Goal: Transaction & Acquisition: Obtain resource

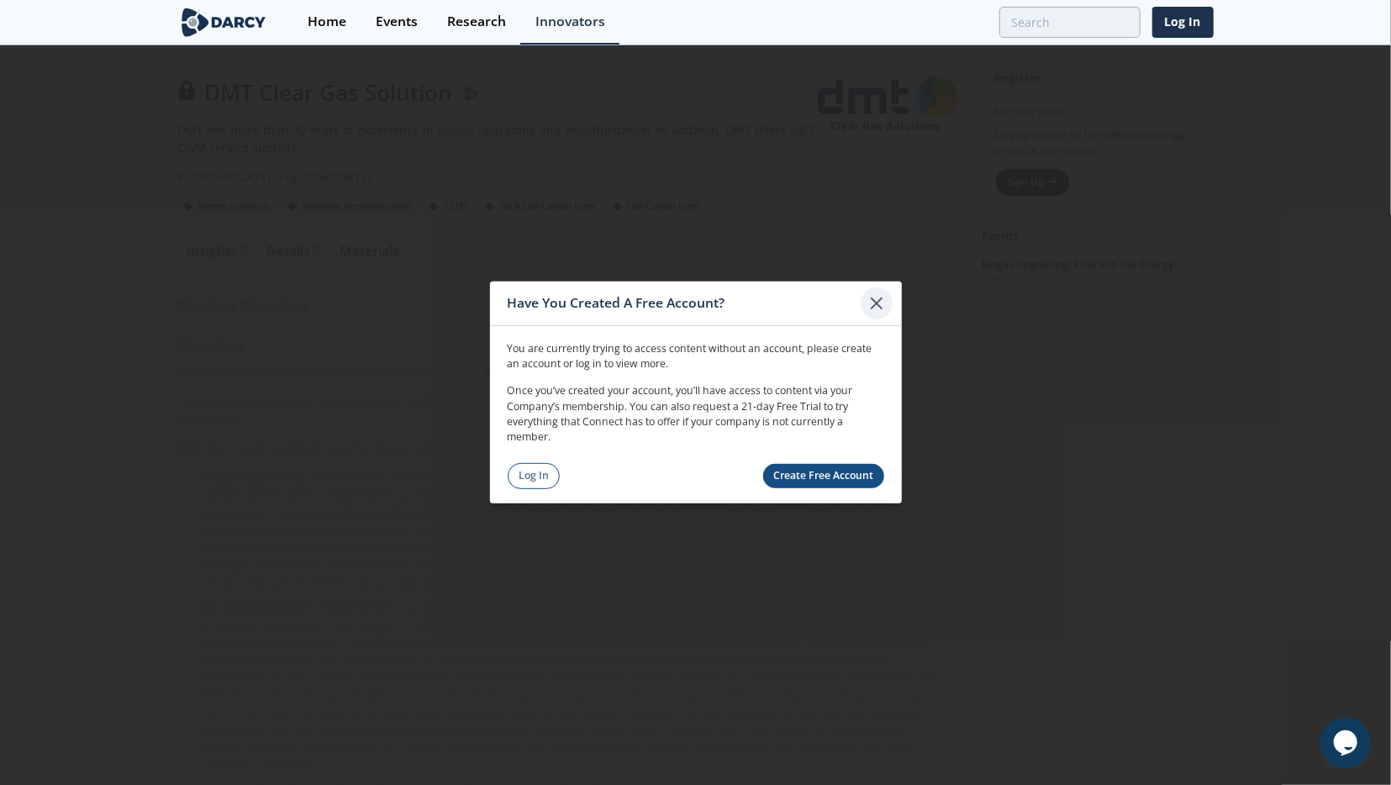
click at [875, 308] on icon at bounding box center [876, 303] width 20 height 20
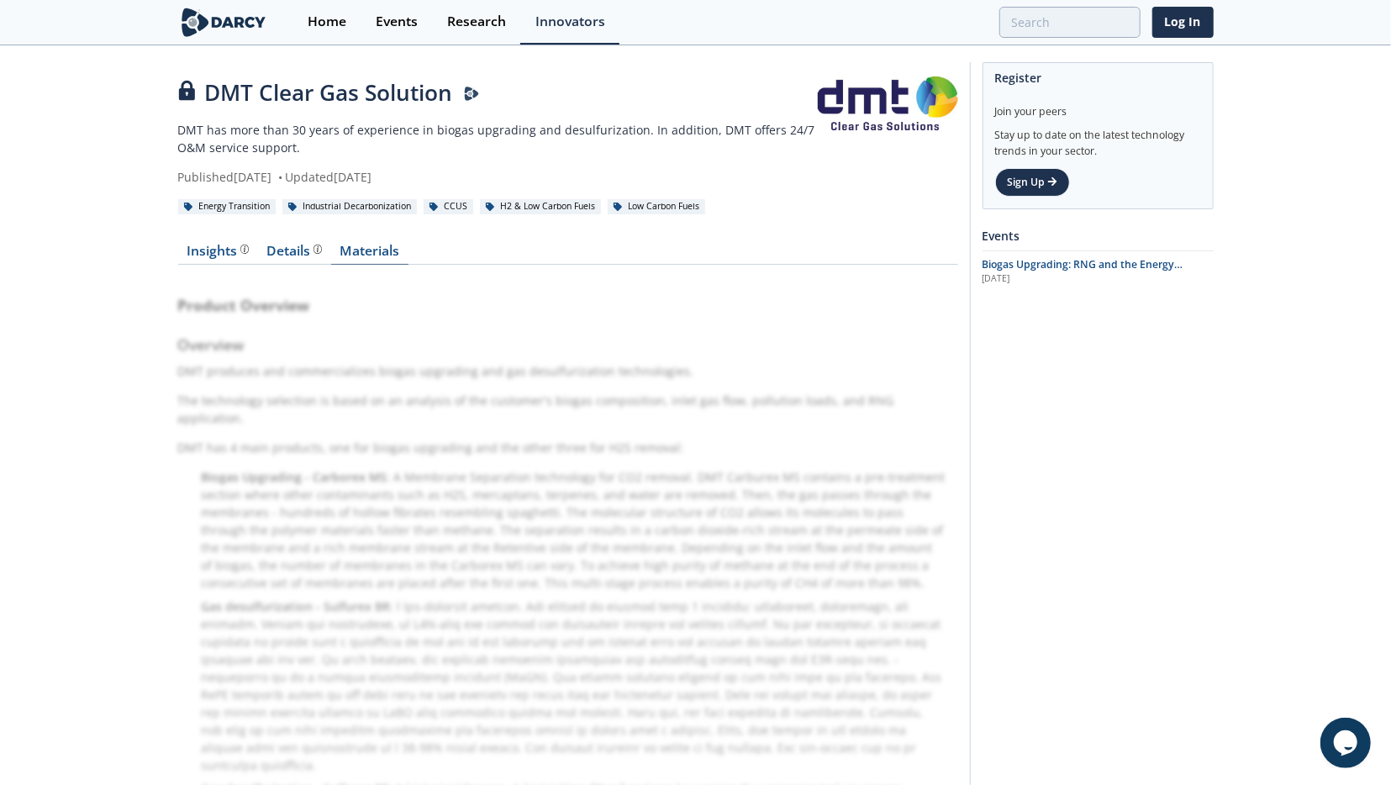
click at [352, 255] on link "Materials" at bounding box center [369, 255] width 77 height 20
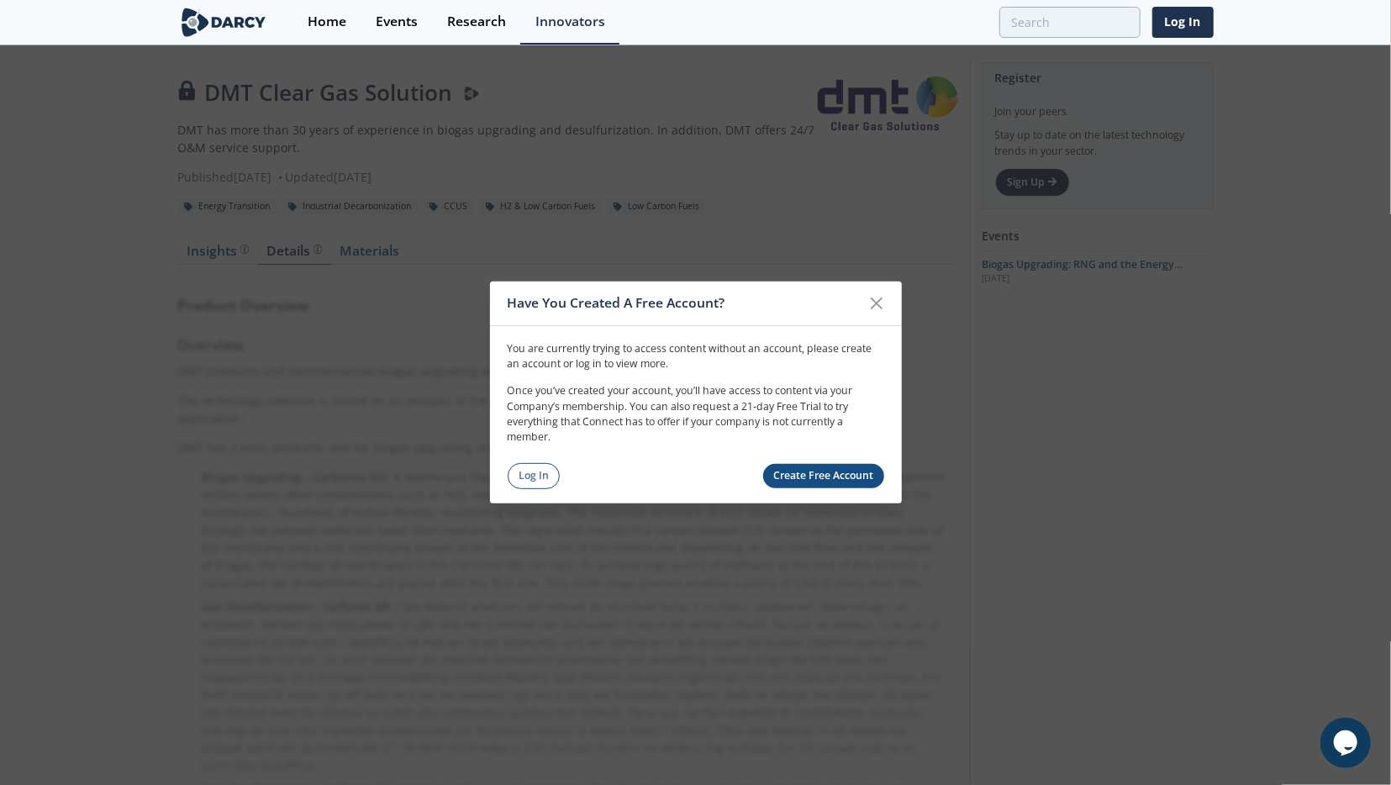
click at [807, 476] on link "Create Free Account" at bounding box center [823, 476] width 121 height 24
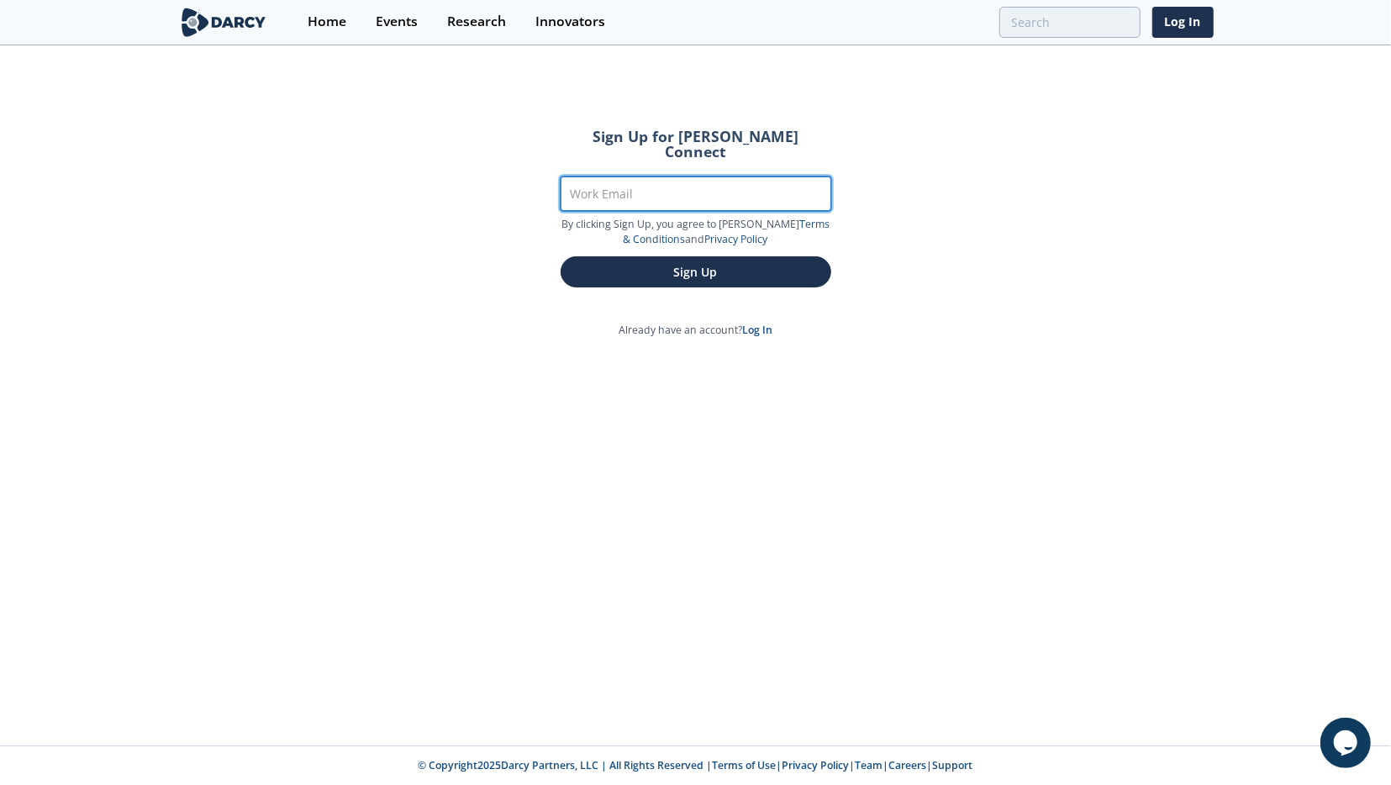
click at [598, 188] on input "Work Email" at bounding box center [696, 193] width 271 height 34
click at [692, 260] on div "Sign Up" at bounding box center [696, 267] width 271 height 40
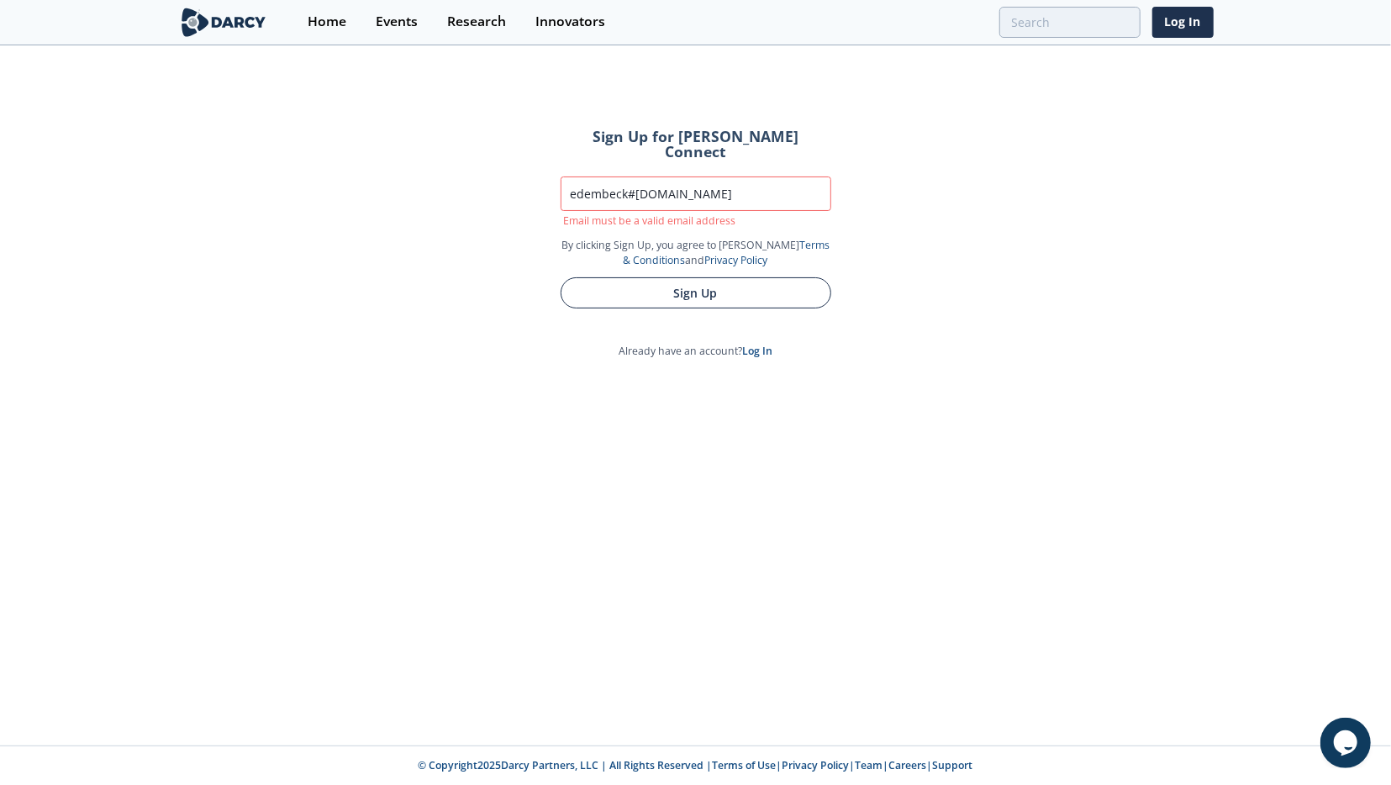
click at [712, 282] on button "Sign Up" at bounding box center [696, 292] width 271 height 31
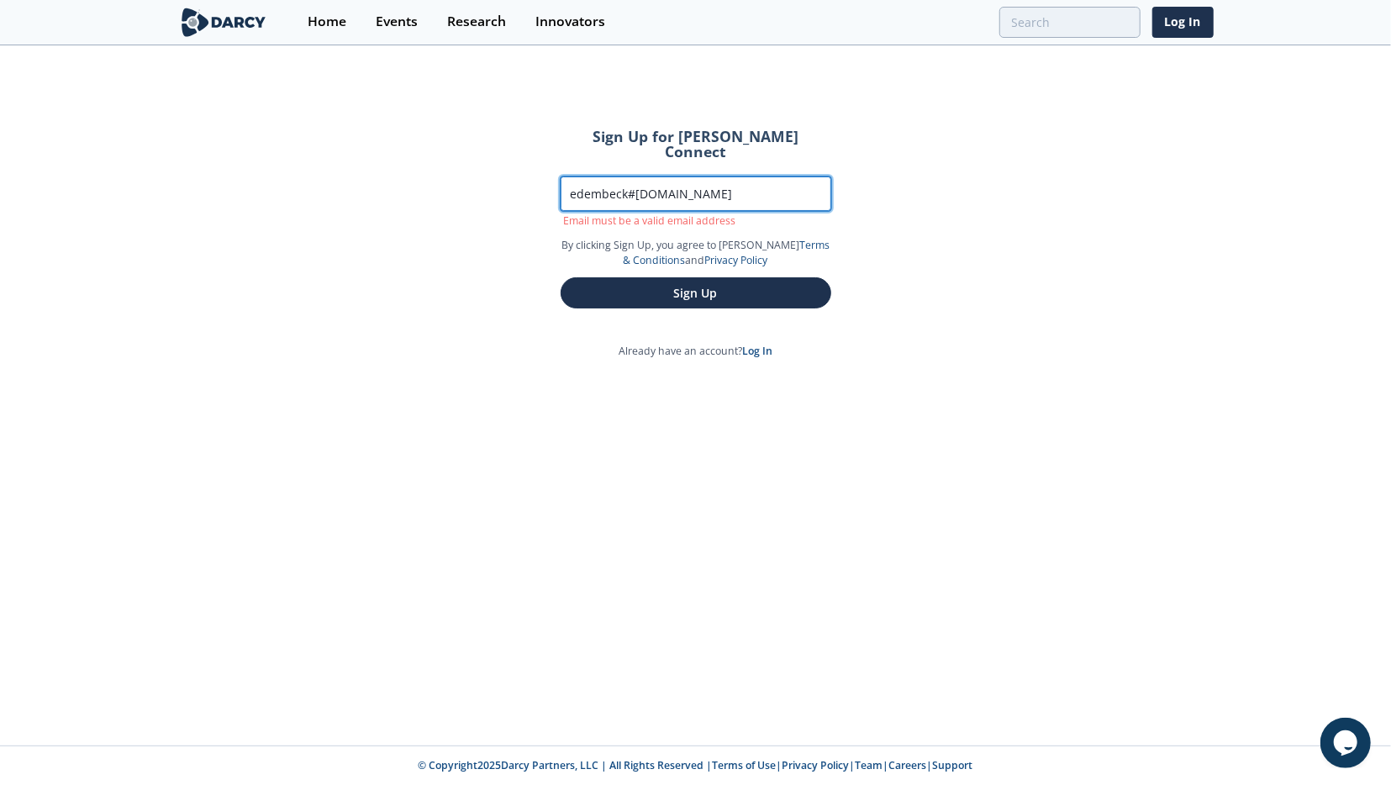
click at [628, 179] on input "edembeck#[DOMAIN_NAME]" at bounding box center [696, 193] width 271 height 34
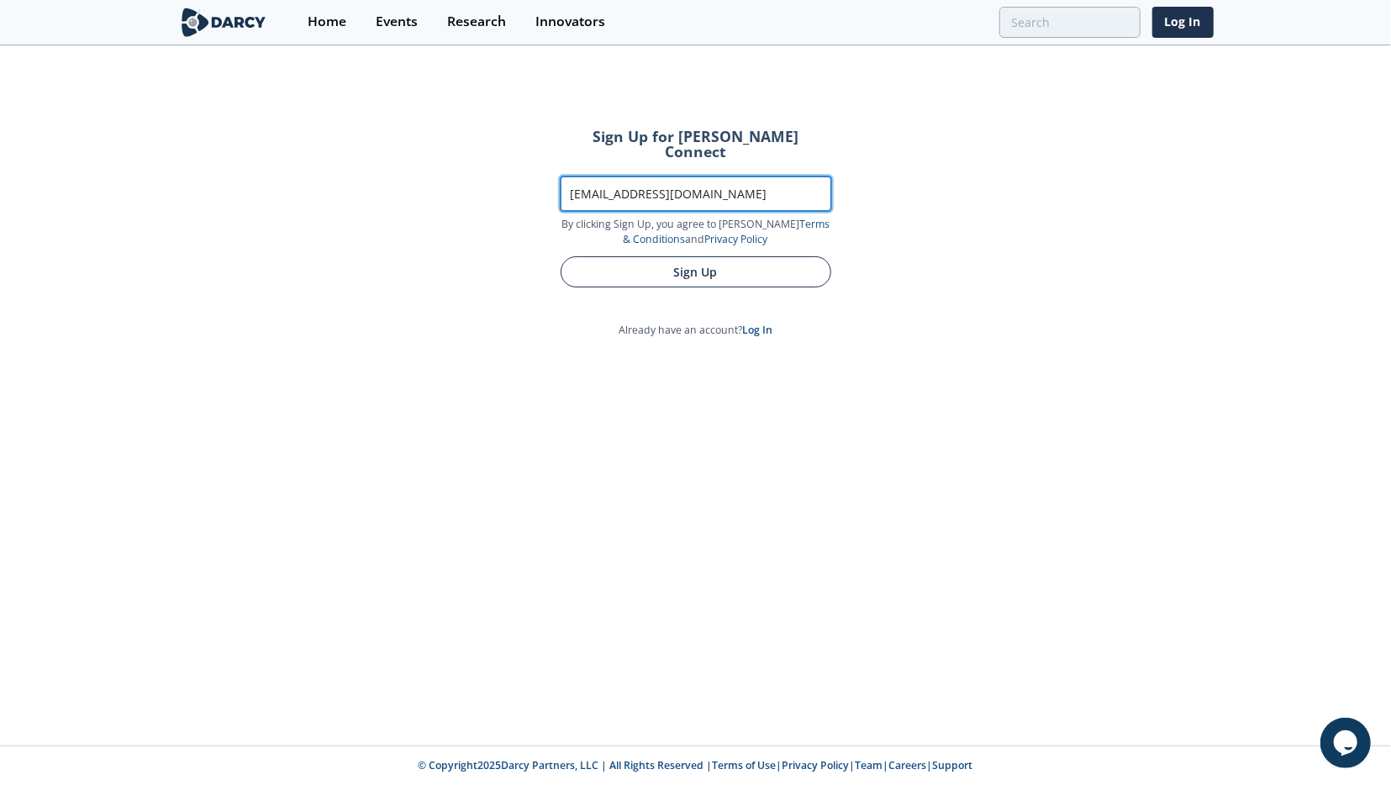
type input "[EMAIL_ADDRESS][DOMAIN_NAME]"
click at [704, 259] on button "Sign Up" at bounding box center [696, 271] width 271 height 31
click at [684, 256] on button "Sign Up" at bounding box center [696, 271] width 271 height 31
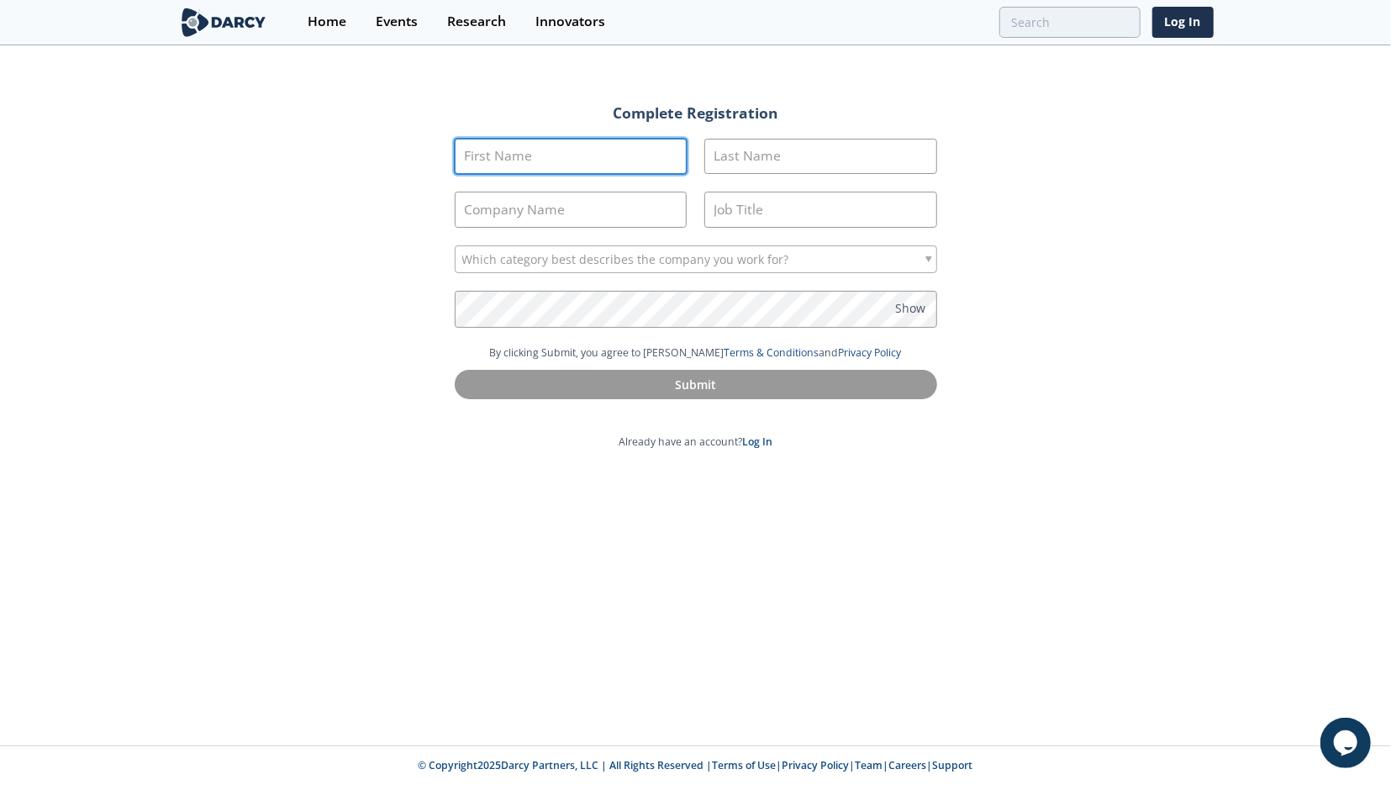
click at [573, 162] on input "First Name" at bounding box center [571, 157] width 233 height 36
type input "[PERSON_NAME]"
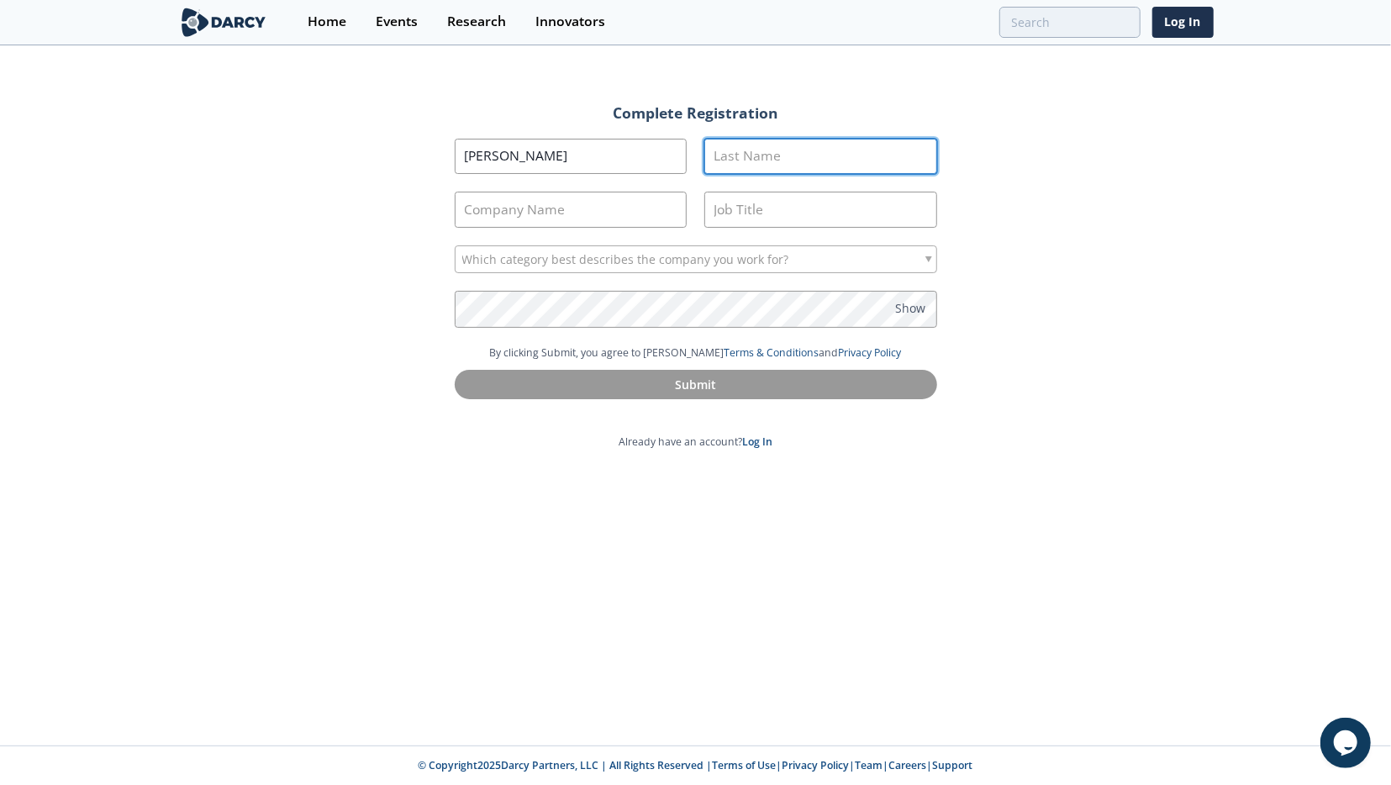
type input "[PERSON_NAME]"
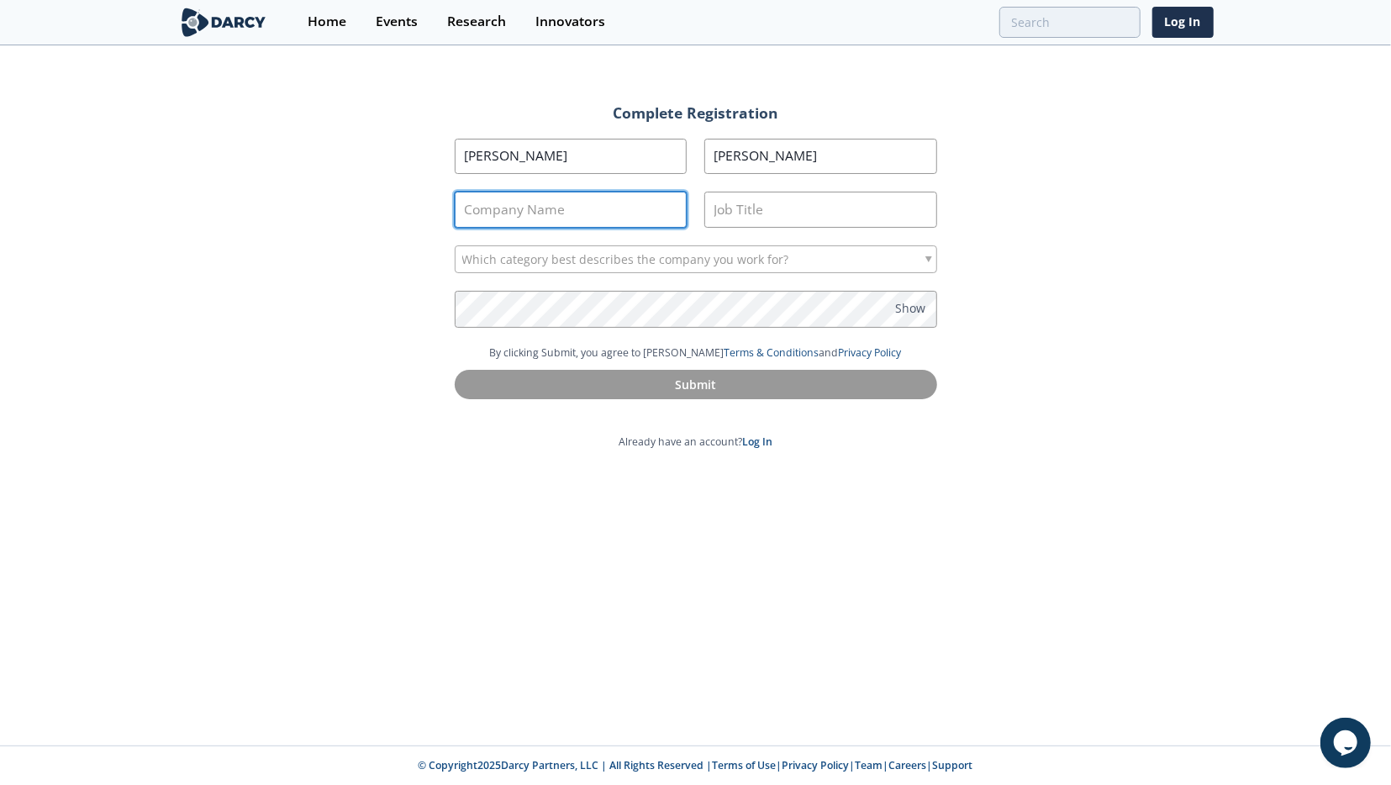
type input "[PERSON_NAME] & [PERSON_NAME], INC."
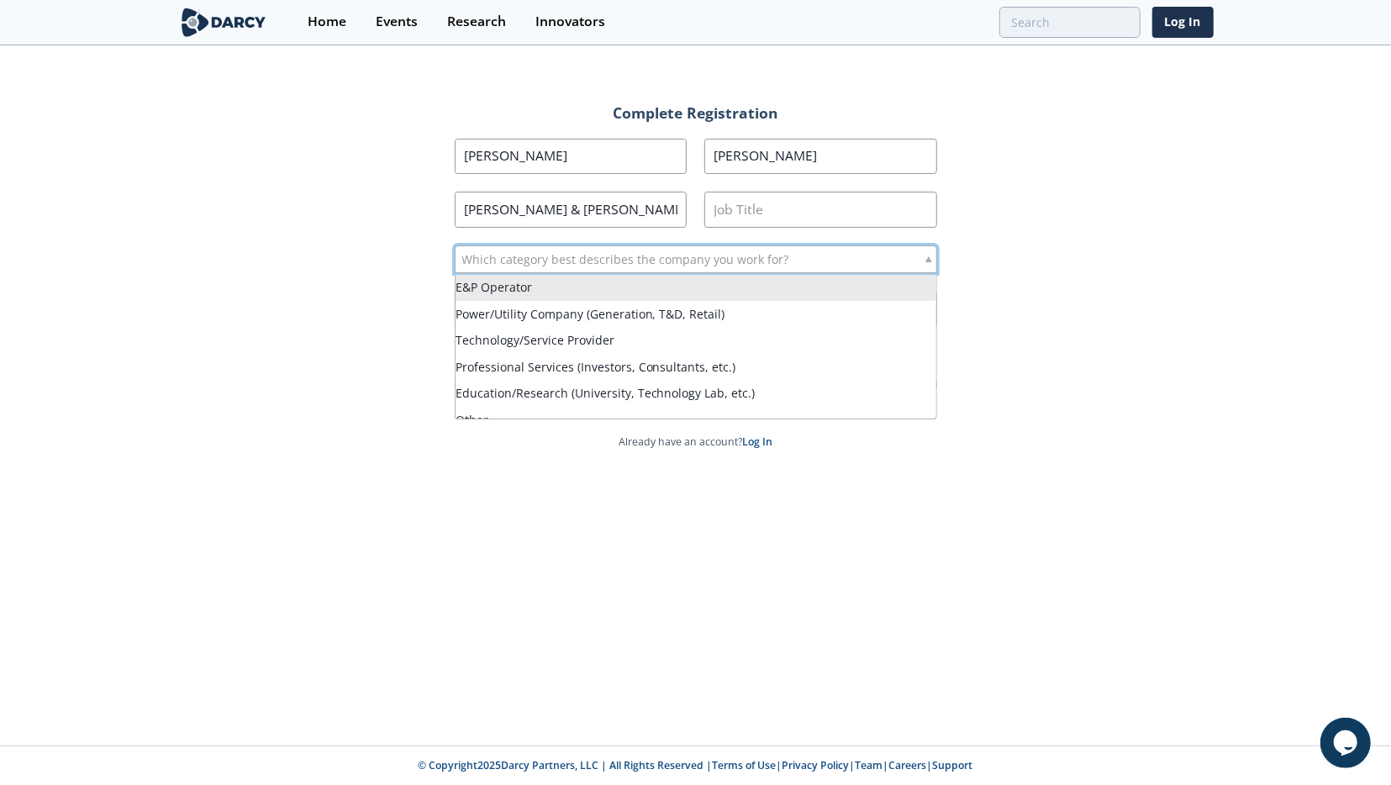
click at [692, 261] on span "Which category best describes the company you work for?" at bounding box center [625, 259] width 327 height 27
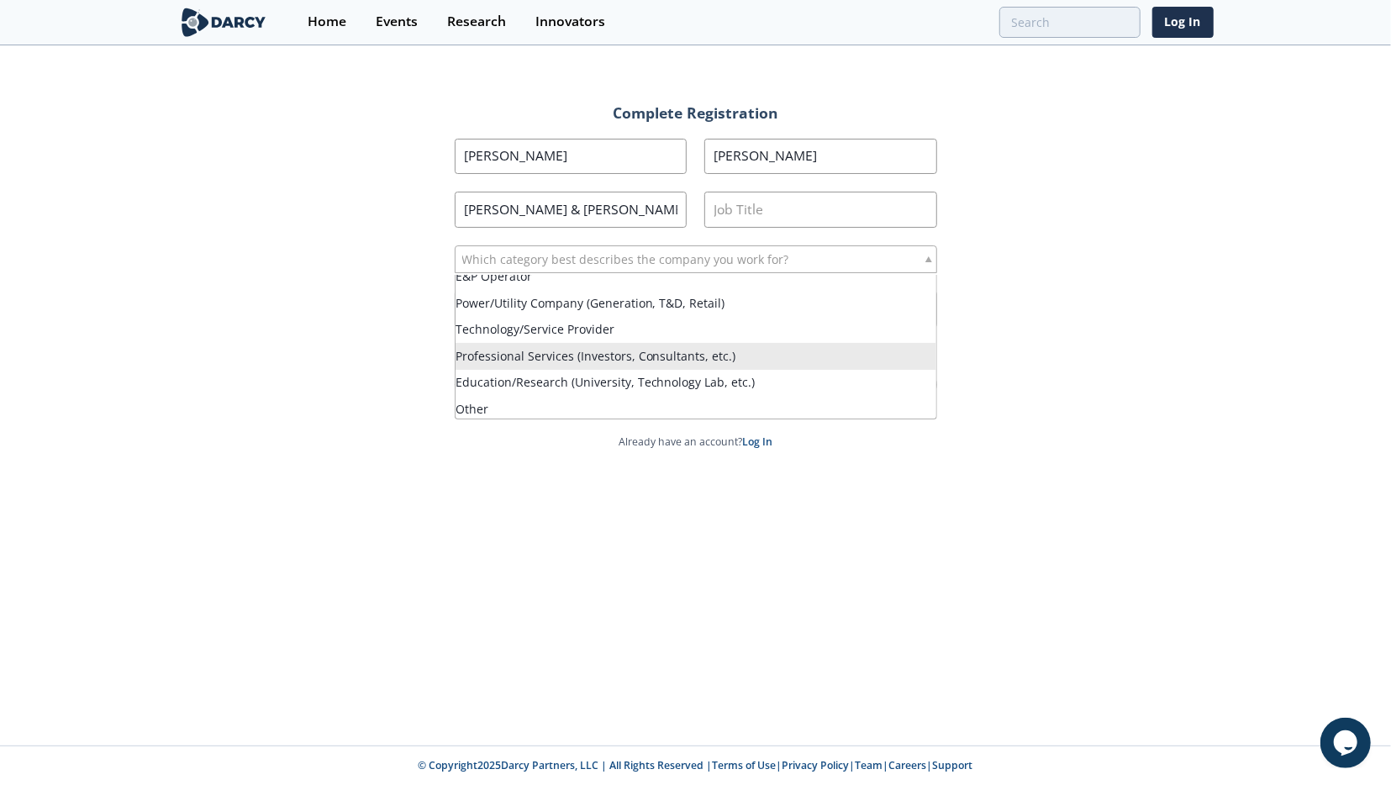
scroll to position [15, 0]
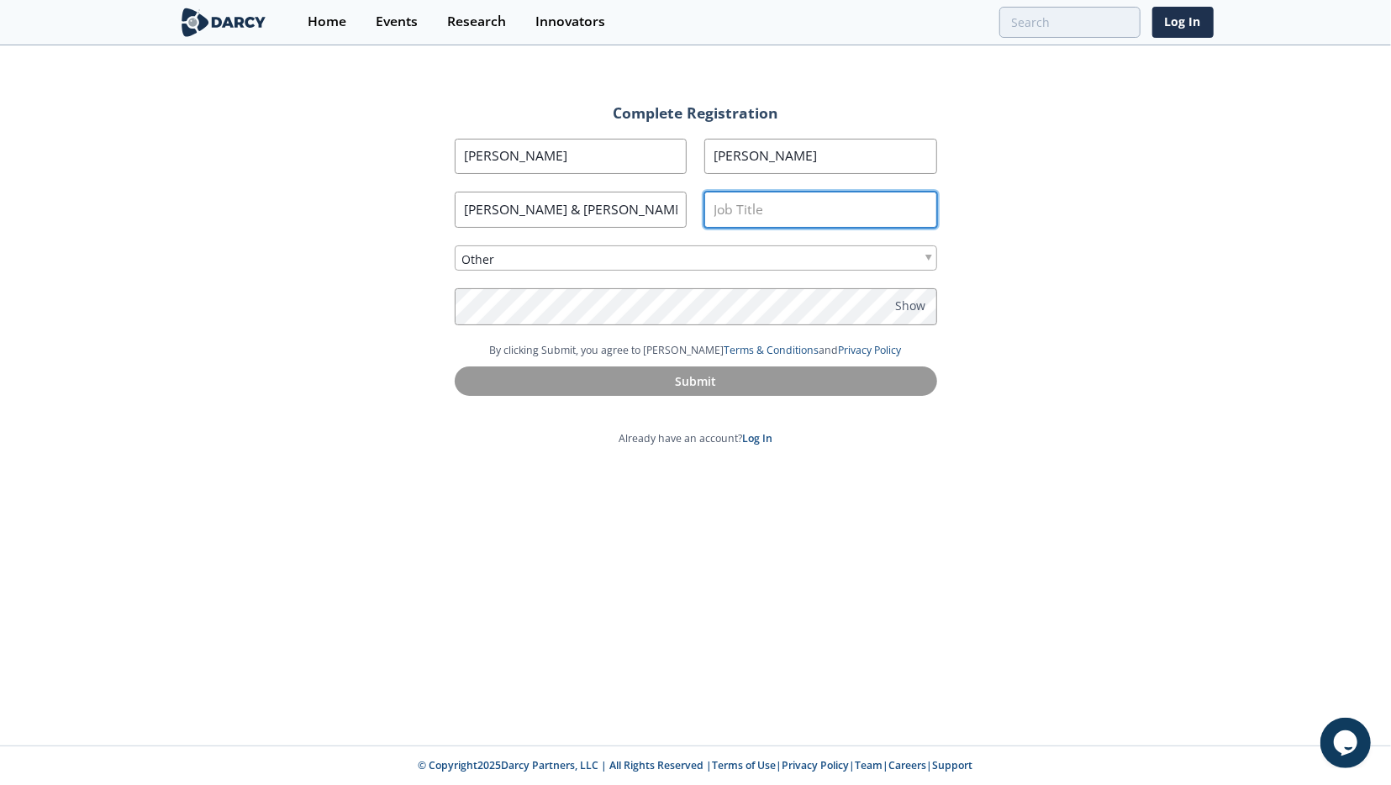
click at [735, 212] on input "Job Title" at bounding box center [820, 210] width 233 height 36
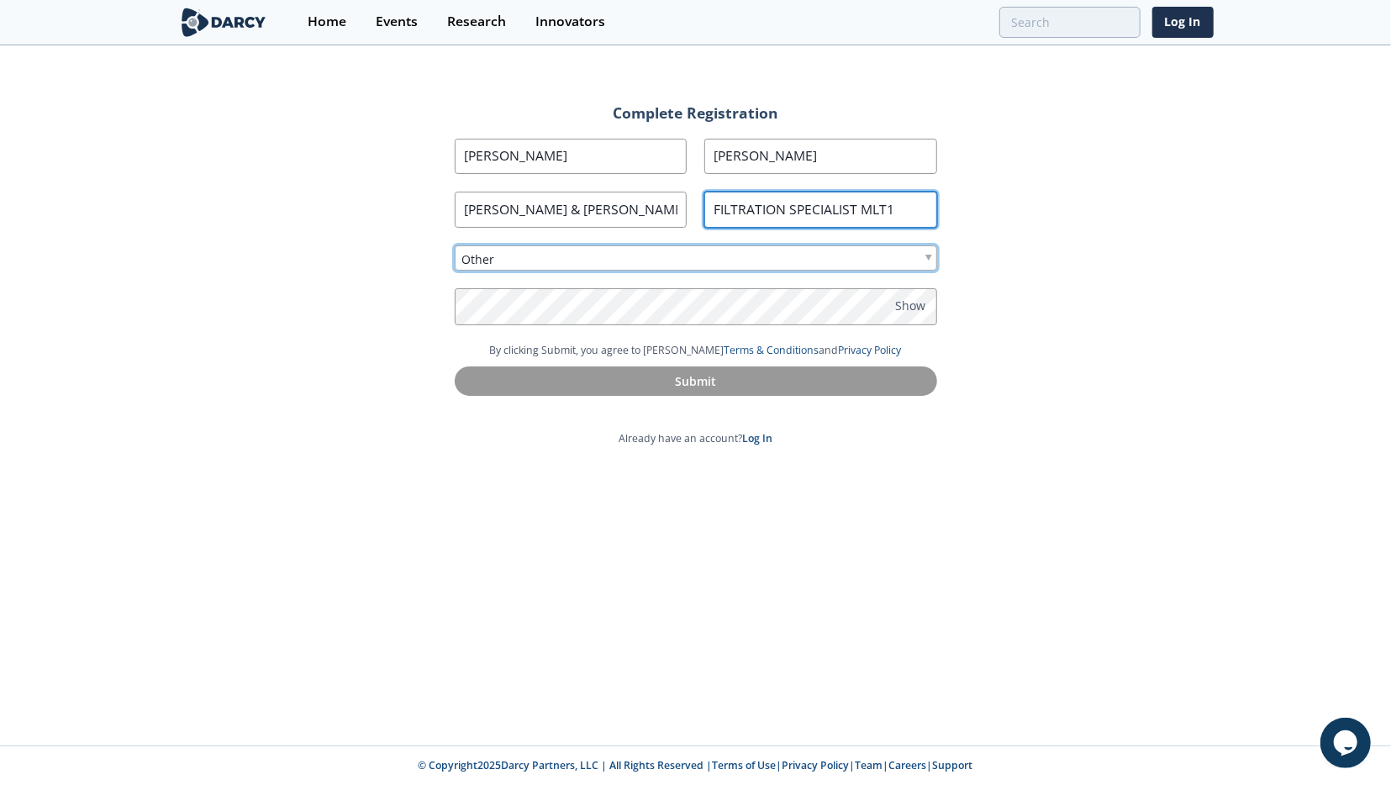
type input "FILTRATION SPECIALIST MLT1"
click at [792, 258] on div "Other" at bounding box center [696, 257] width 482 height 25
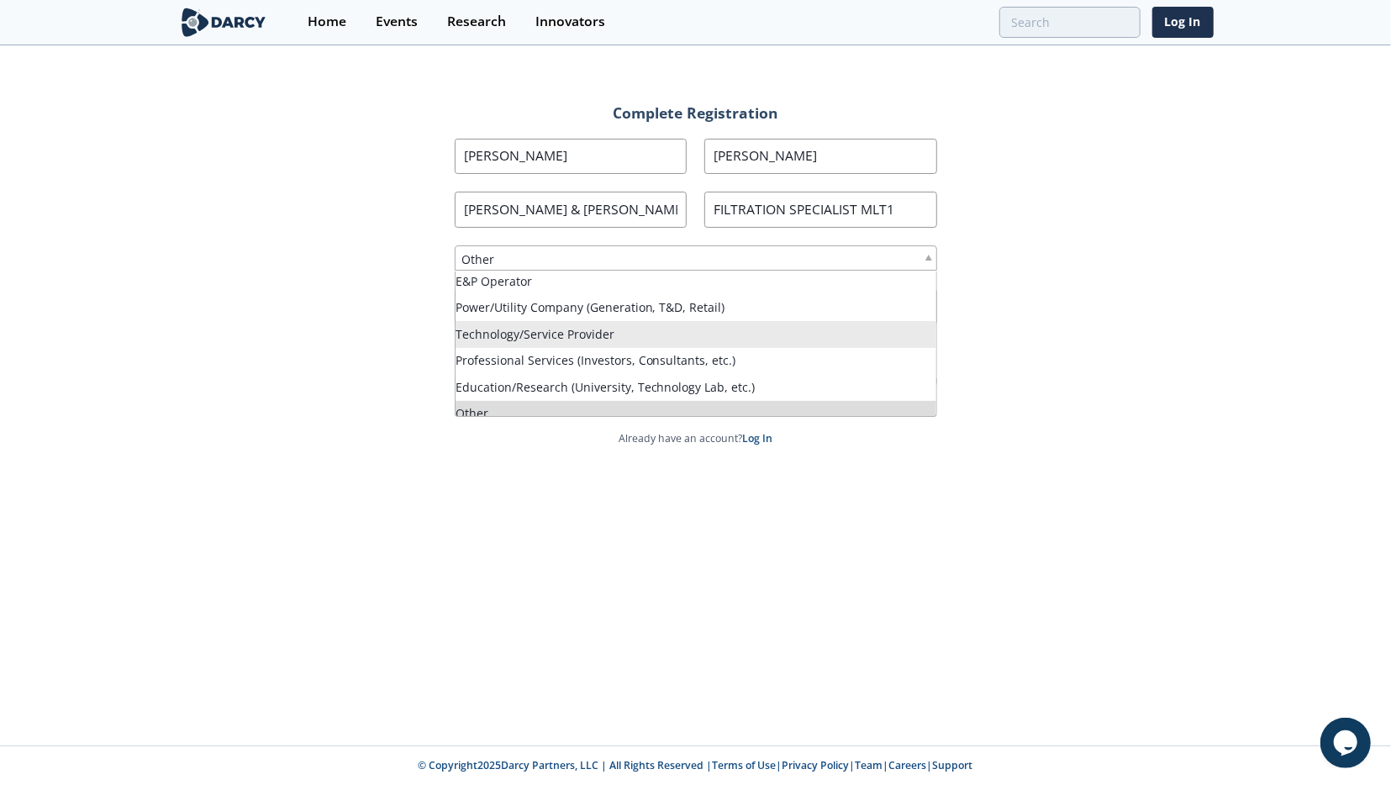
scroll to position [0, 0]
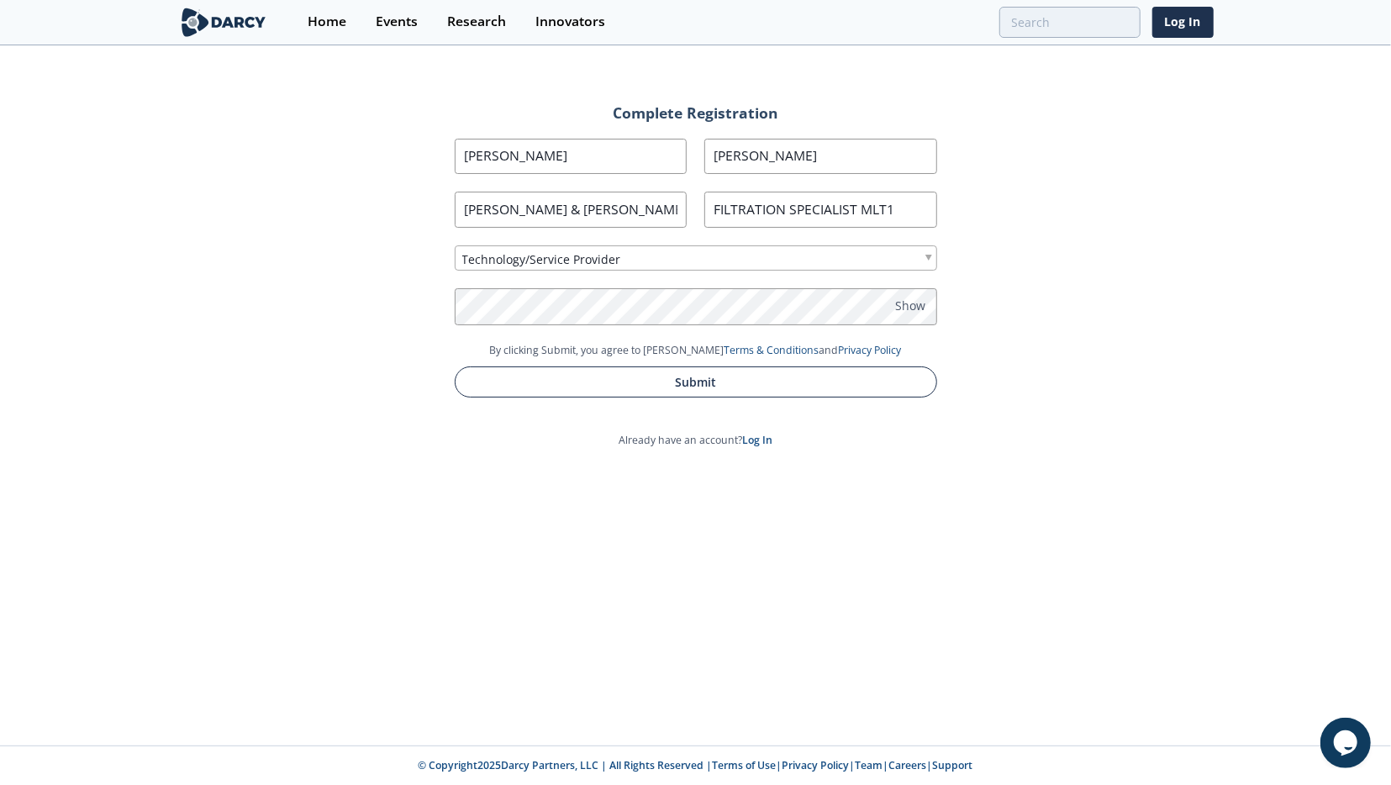
click at [698, 382] on button "Submit" at bounding box center [696, 381] width 482 height 31
type input "[PERSON_NAME]"
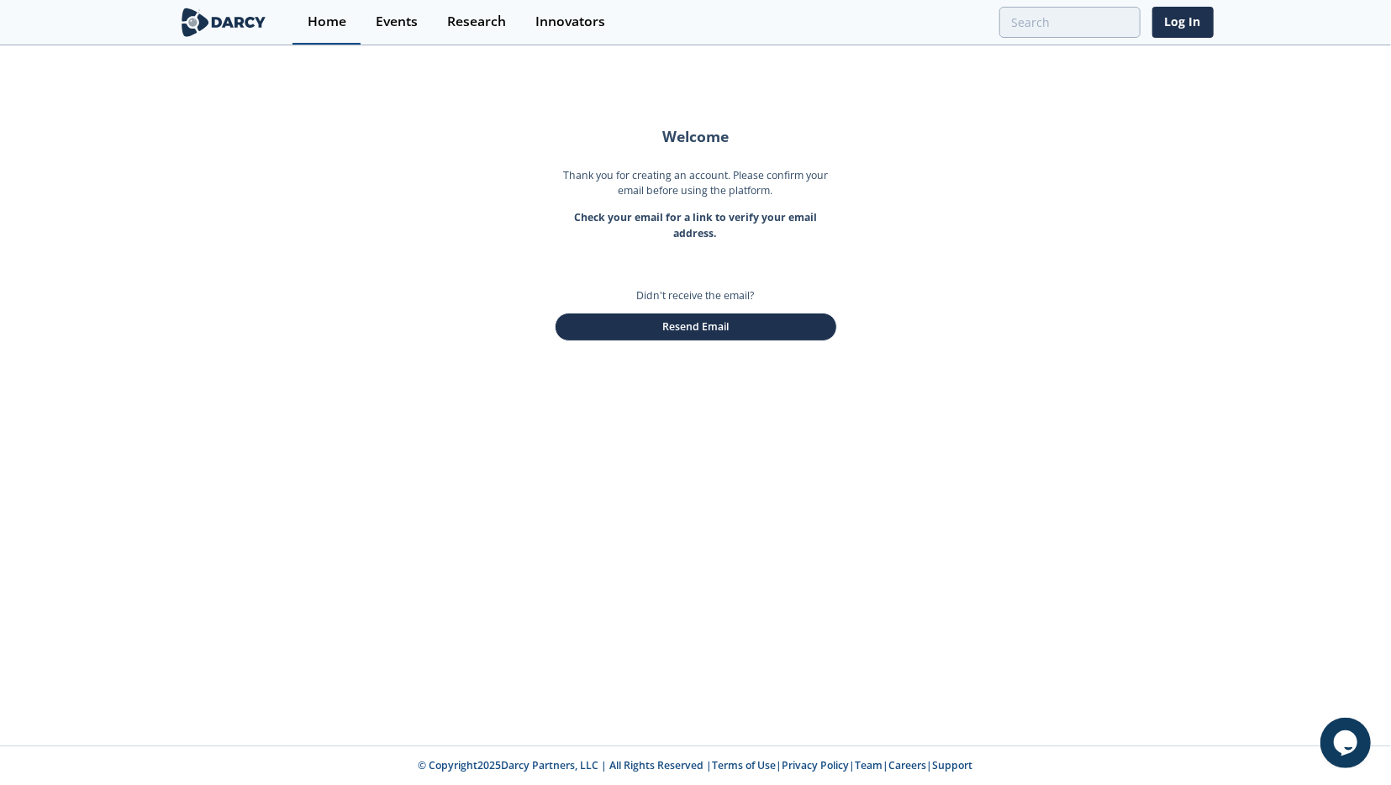
click at [330, 22] on div "Home" at bounding box center [327, 21] width 39 height 13
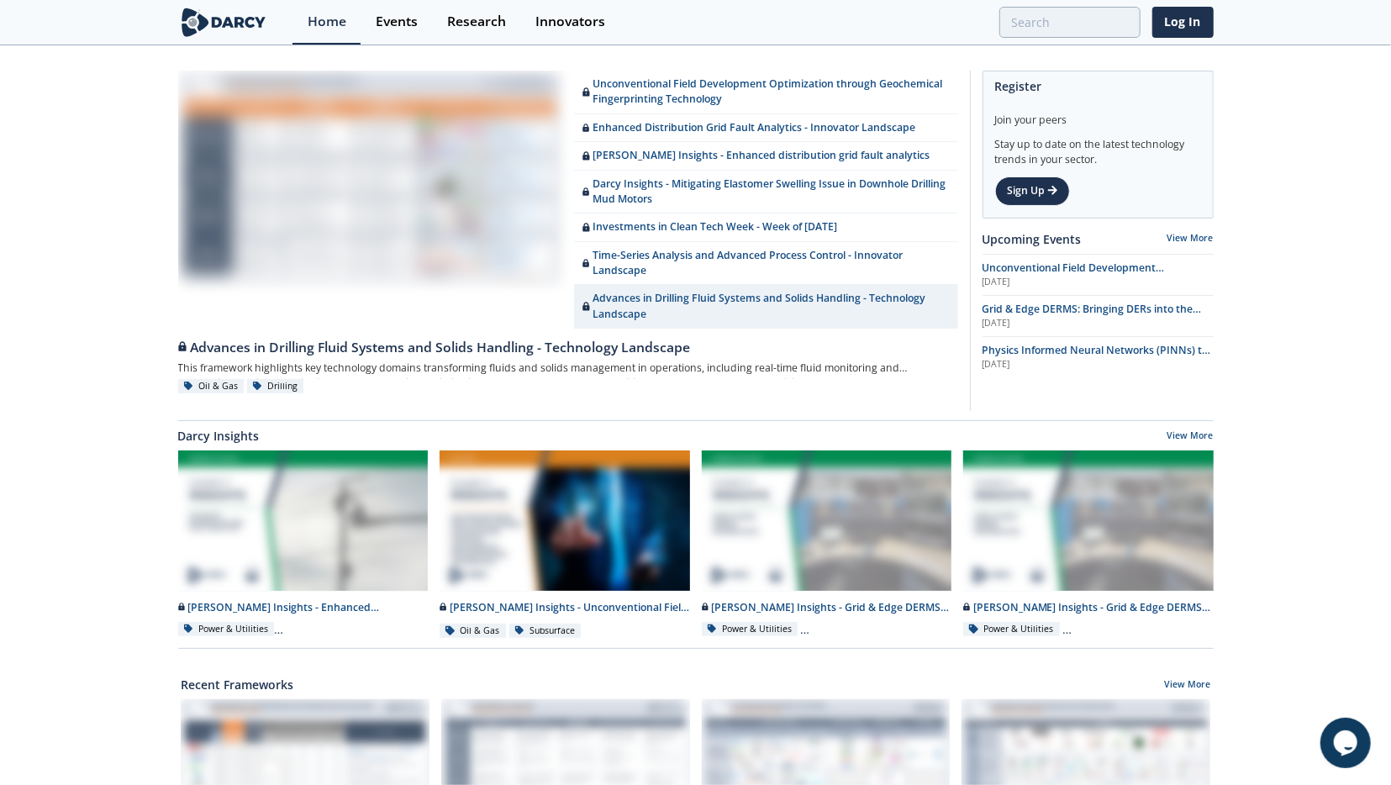
click at [239, 20] on img at bounding box center [224, 22] width 92 height 29
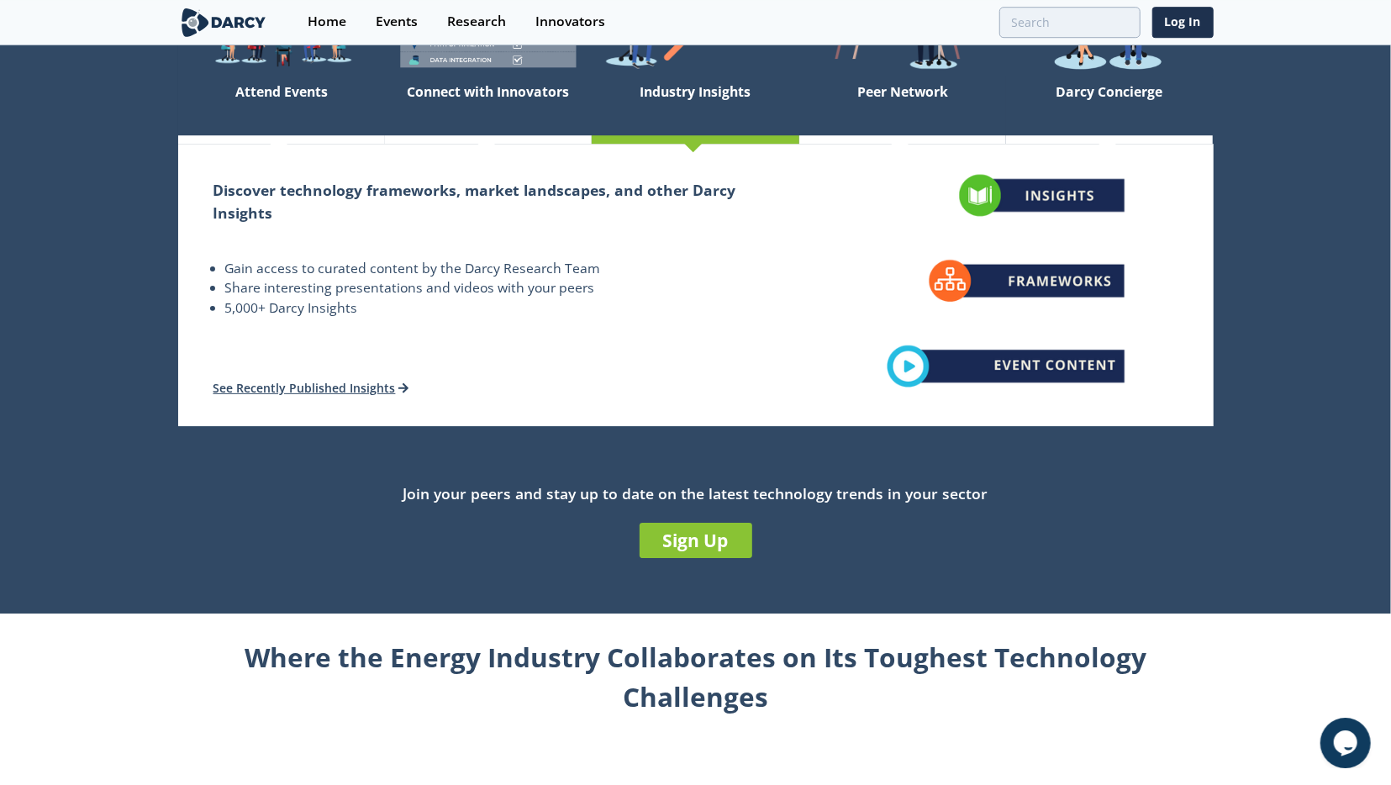
scroll to position [175, 0]
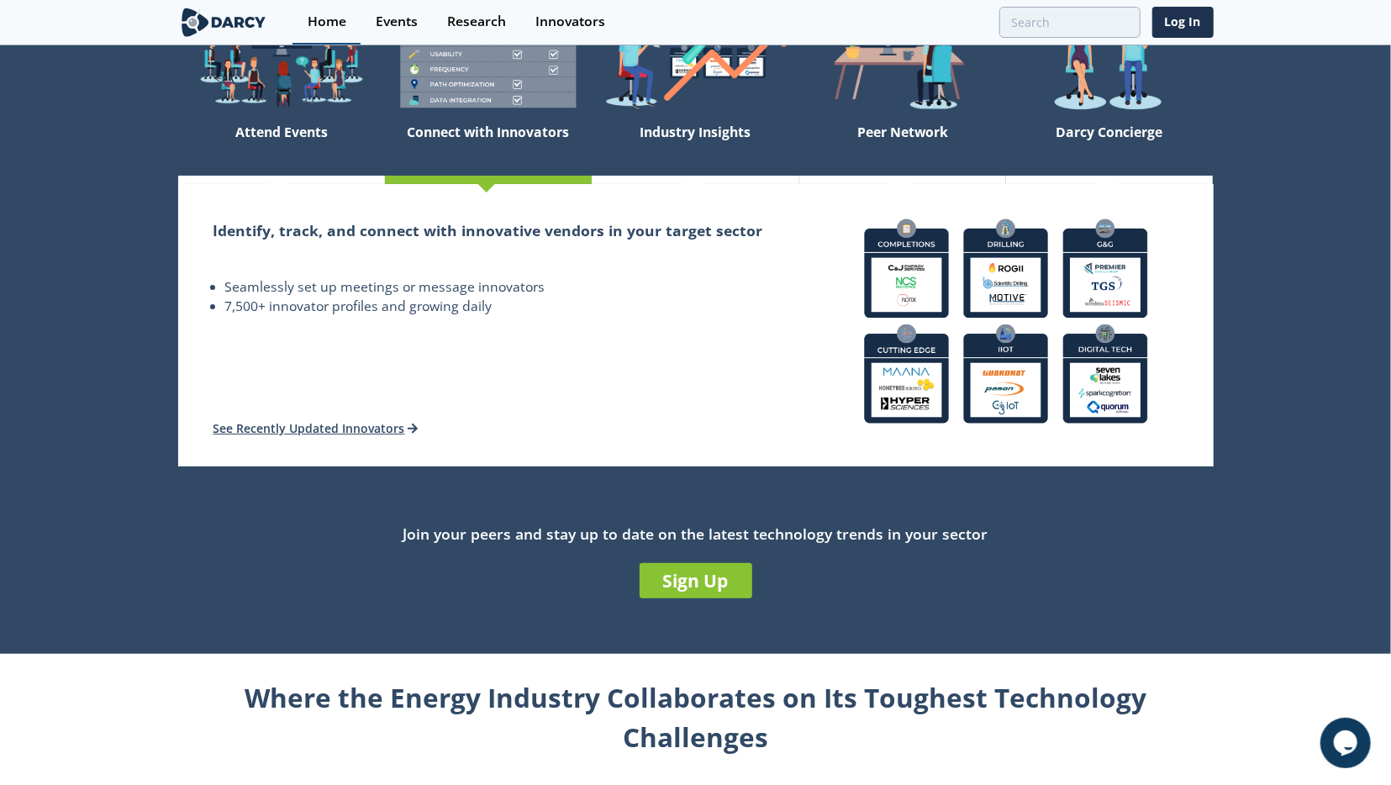
click at [331, 23] on div "Home" at bounding box center [327, 21] width 39 height 13
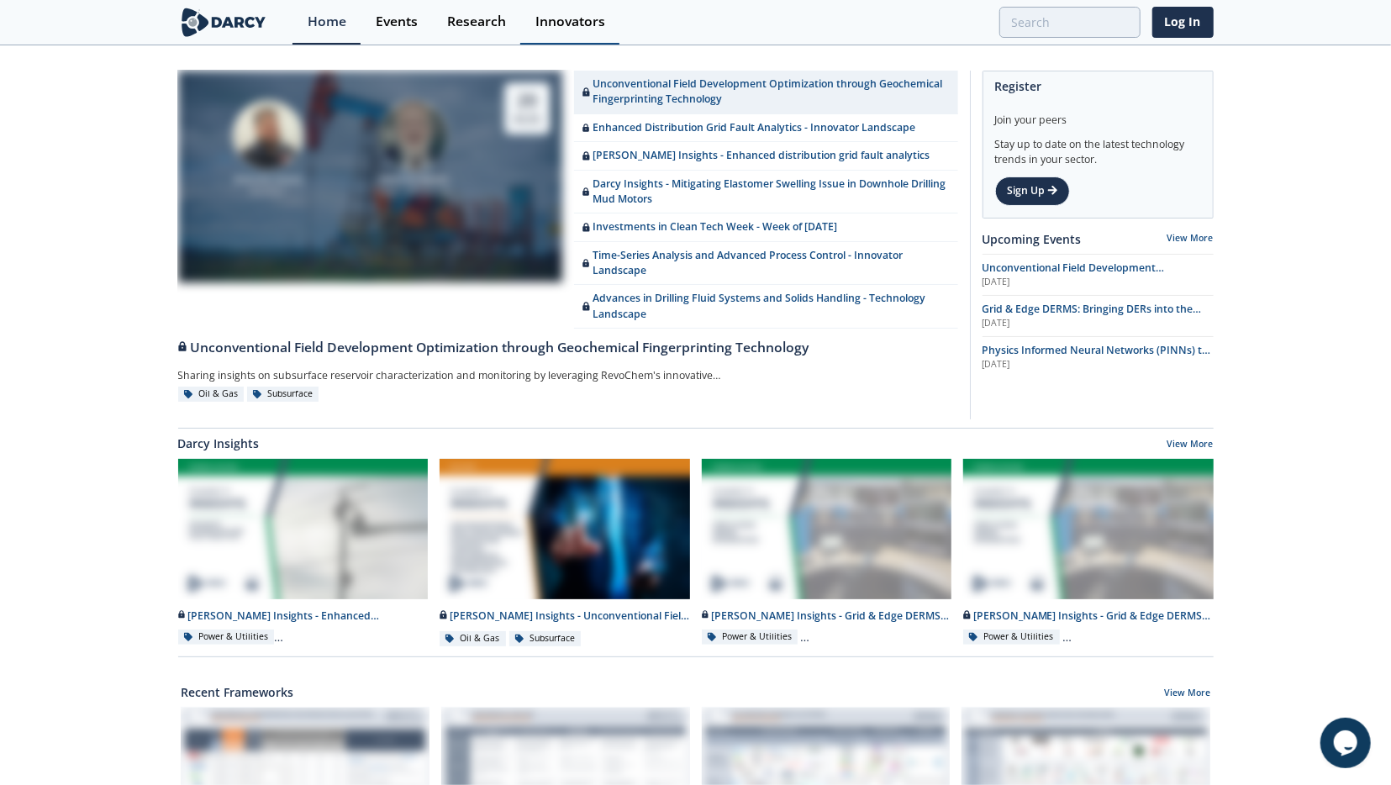
click at [582, 16] on div "Innovators" at bounding box center [570, 21] width 70 height 13
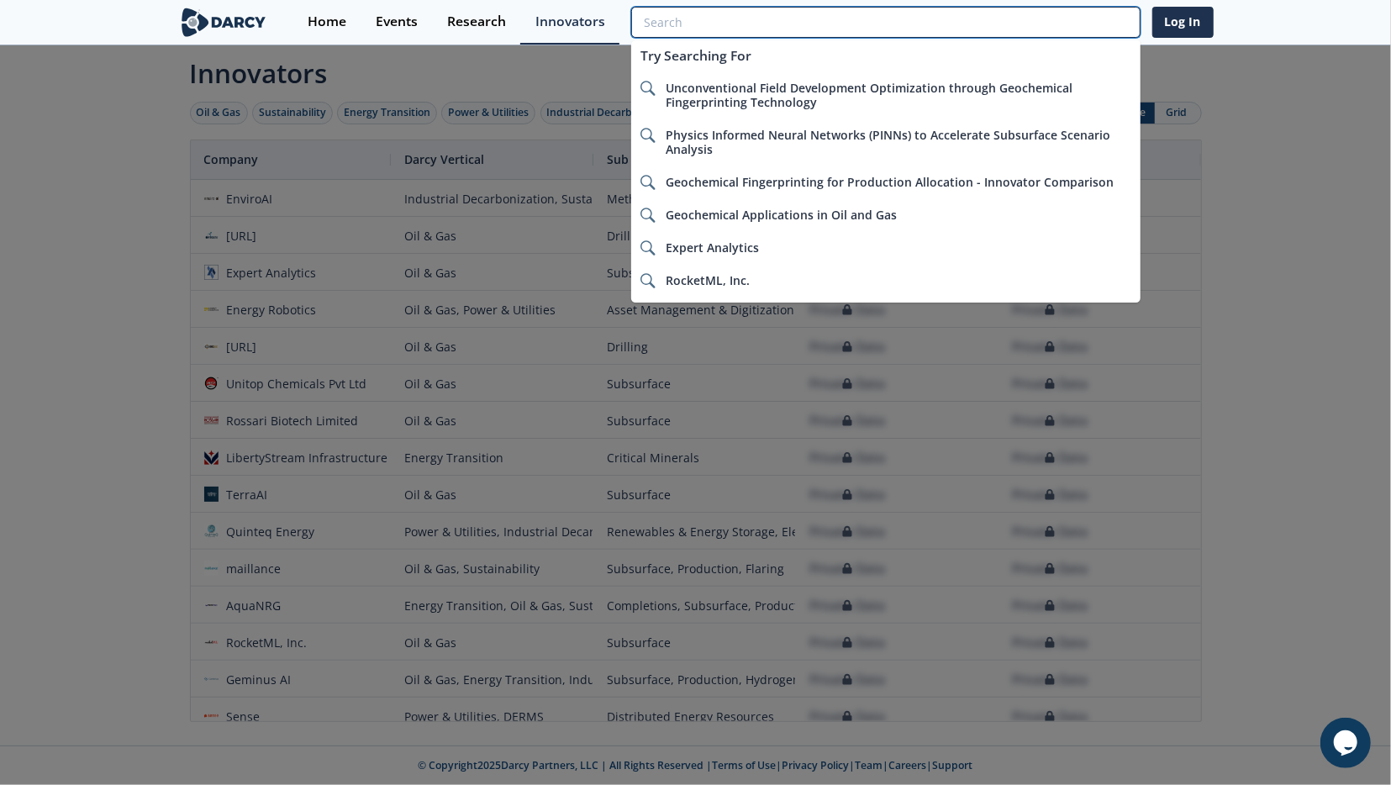
click at [1031, 26] on input "search" at bounding box center [885, 22] width 508 height 31
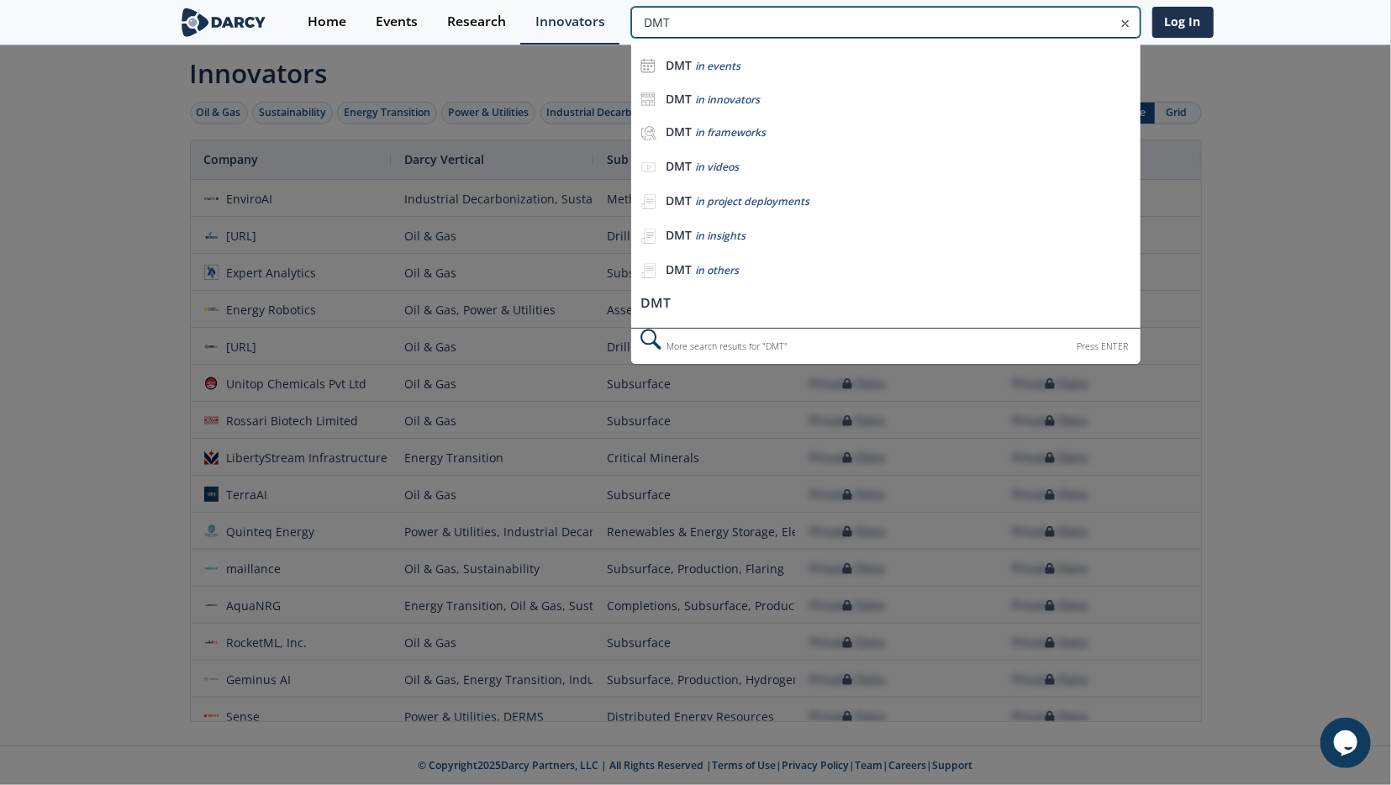
type input "DMT"
click at [670, 340] on div "Advanced Search More search results for " DMT " Press ENTER" at bounding box center [885, 346] width 508 height 36
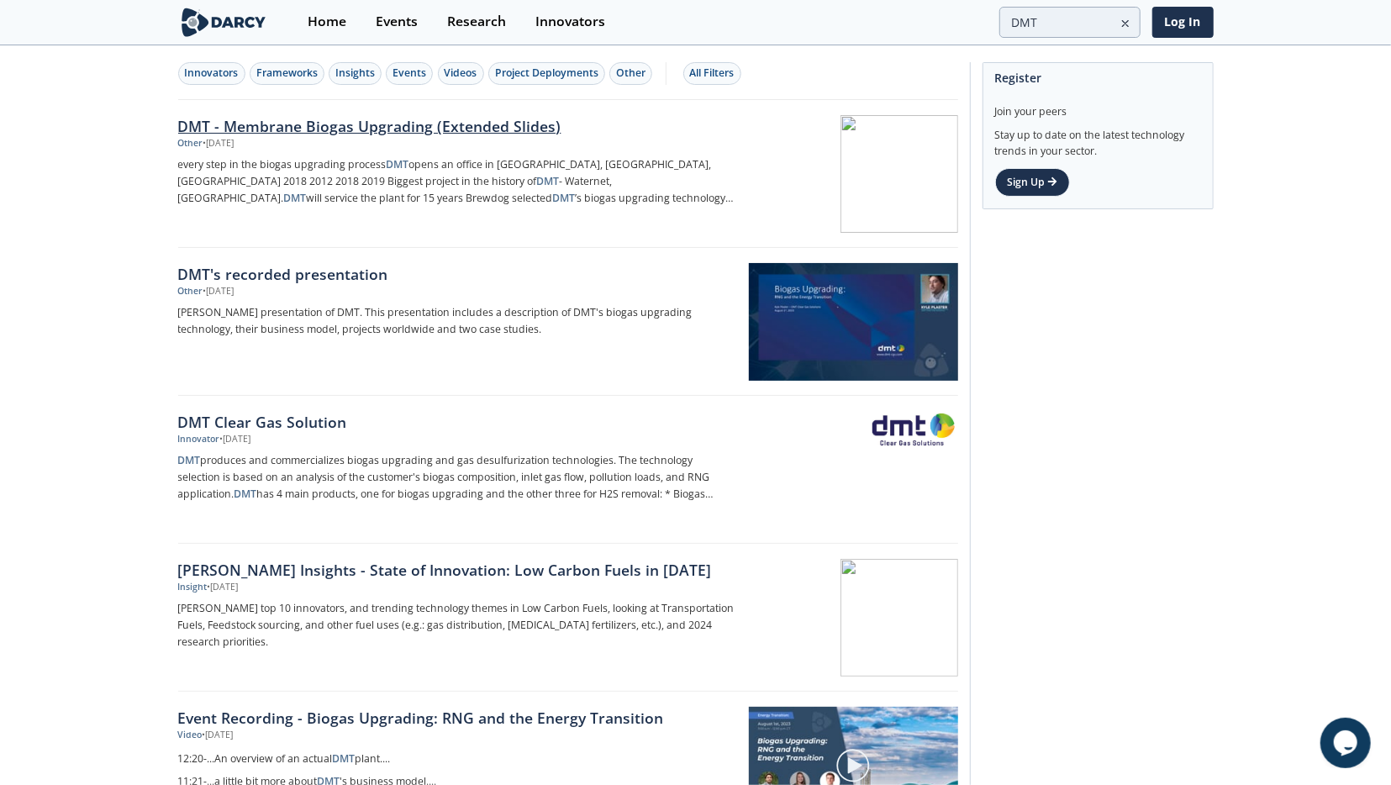
click at [268, 125] on div "DMT - Membrane Biogas Upgrading (Extended Slides)" at bounding box center [456, 126] width 556 height 22
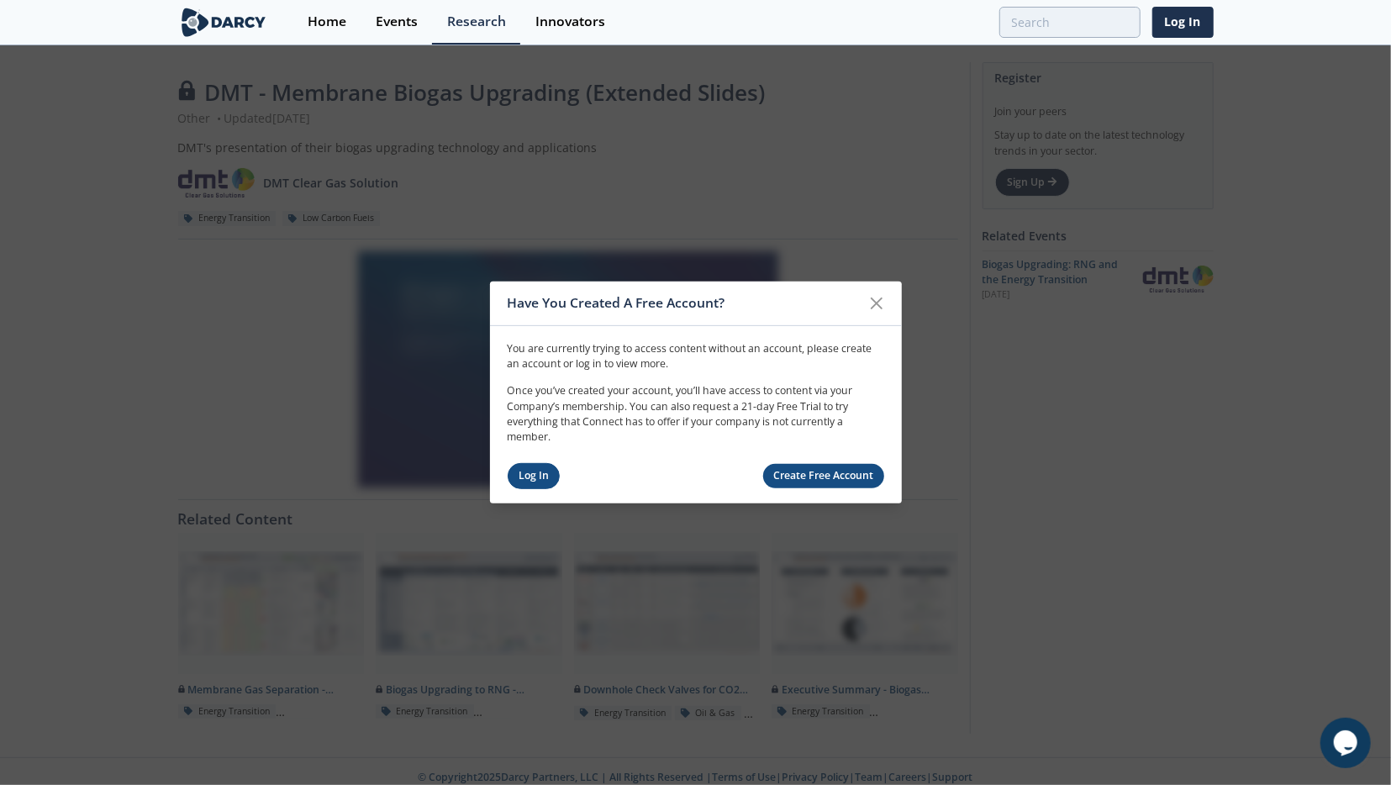
click at [513, 478] on link "Log In" at bounding box center [534, 476] width 53 height 26
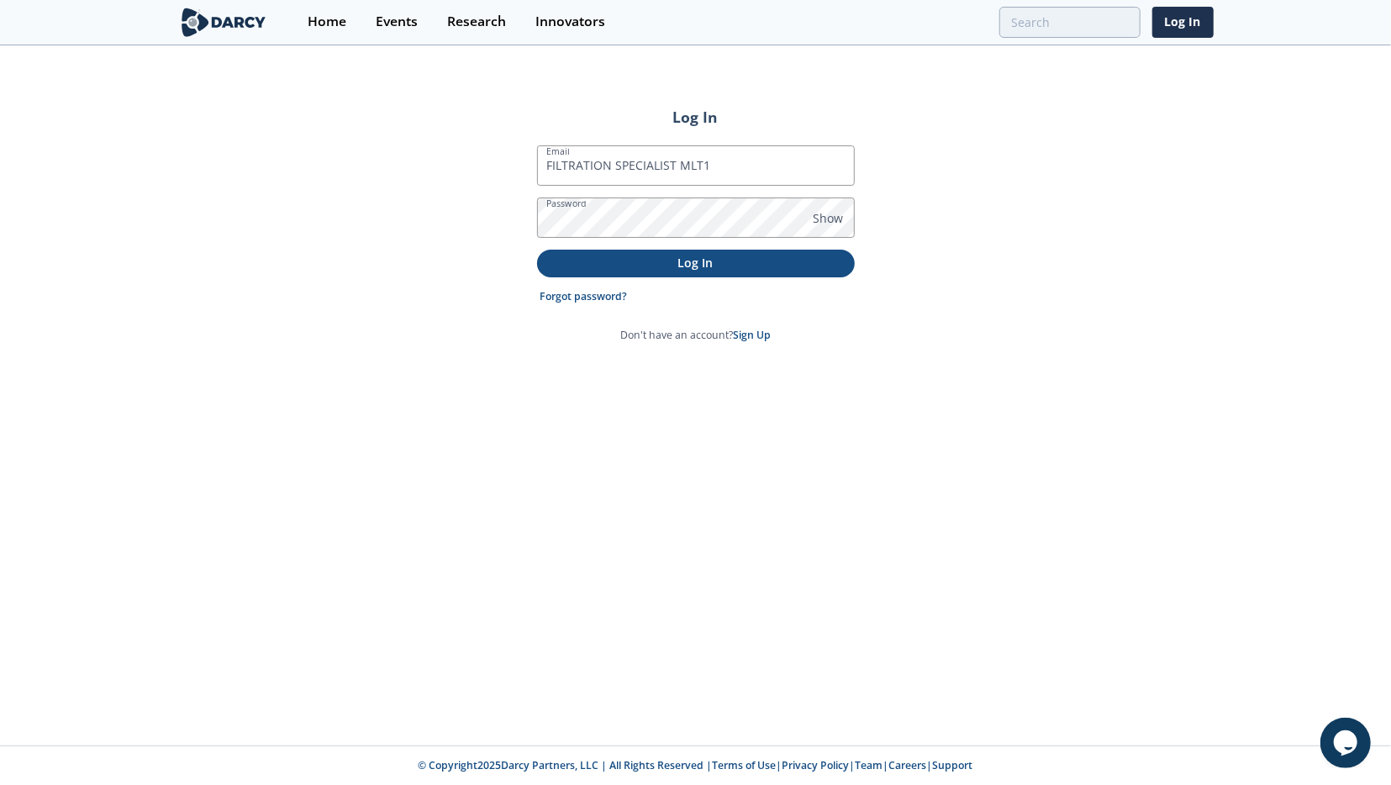
click at [691, 266] on p "Log In" at bounding box center [696, 263] width 294 height 18
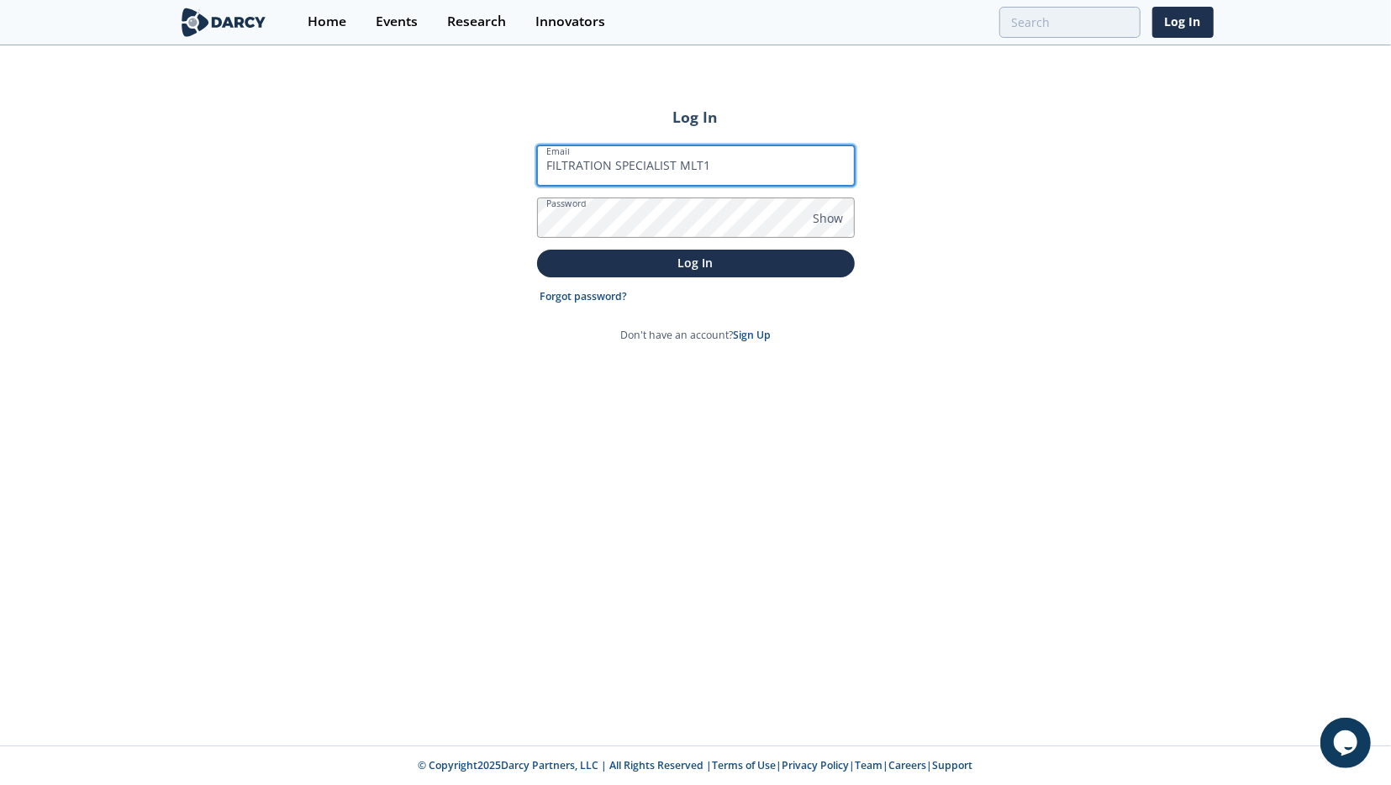
drag, startPoint x: 724, startPoint y: 167, endPoint x: 454, endPoint y: 194, distance: 271.1
click at [537, 186] on input "FILTRATION SPECIALIST MLT1" at bounding box center [696, 165] width 318 height 40
type input "[EMAIL_ADDRESS][DOMAIN_NAME]"
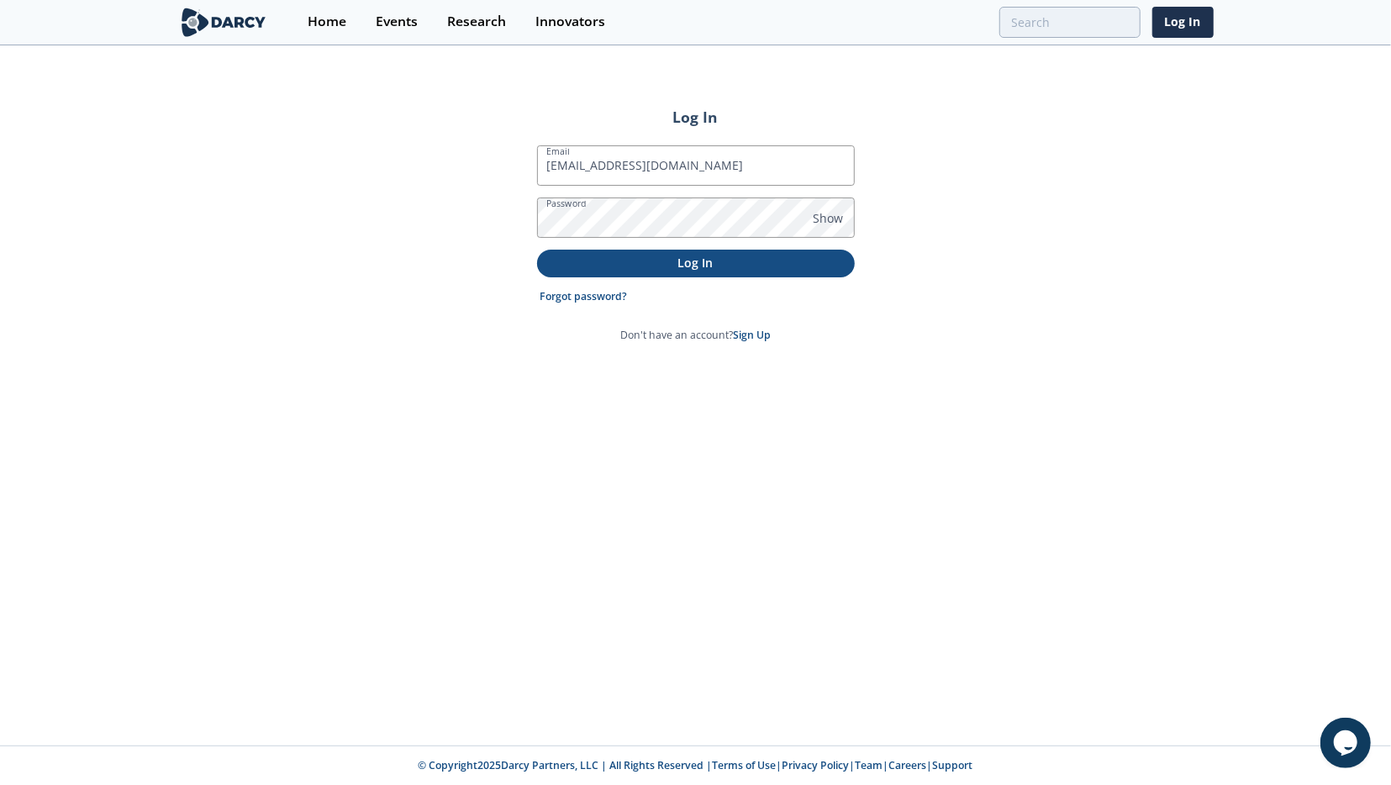
click at [673, 260] on p "Log In" at bounding box center [696, 263] width 294 height 18
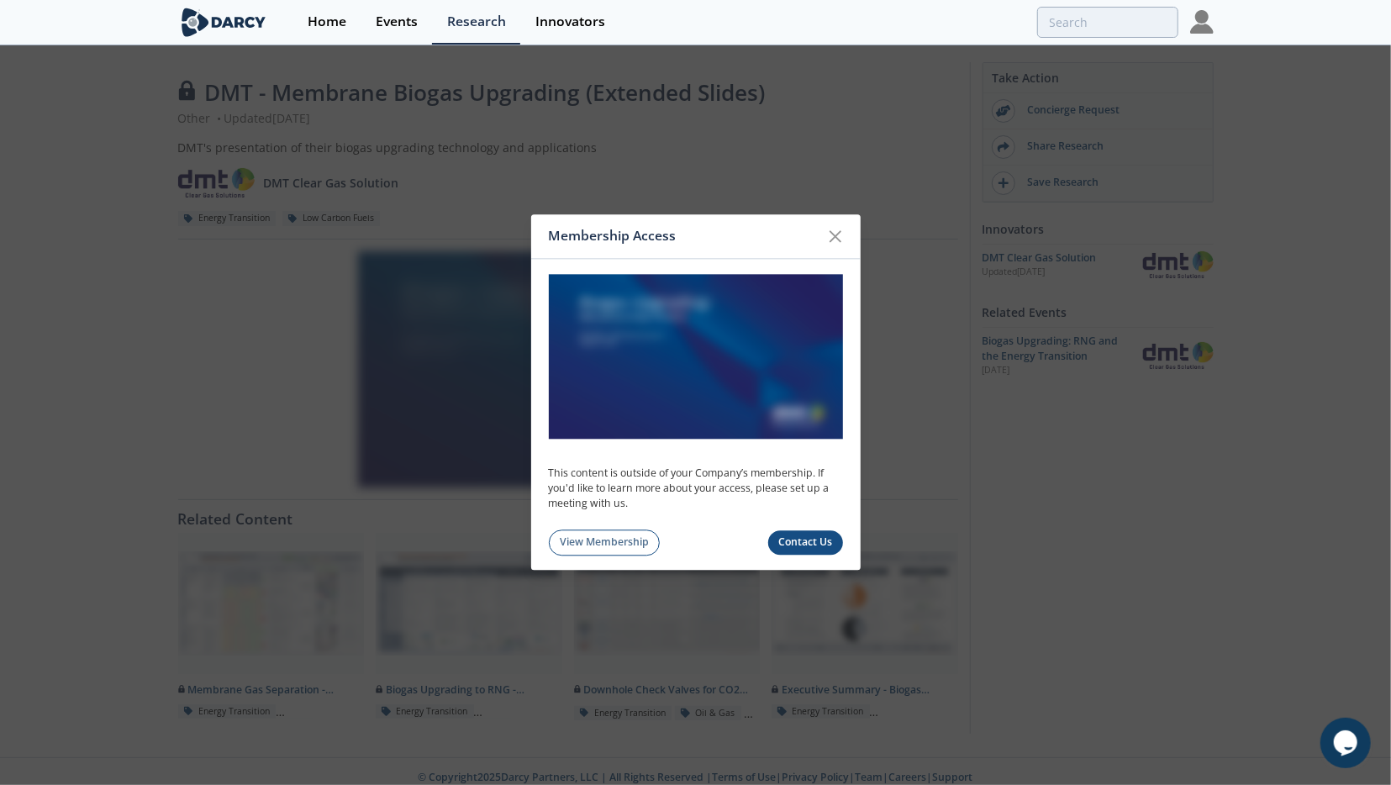
click at [836, 240] on icon at bounding box center [835, 236] width 20 height 20
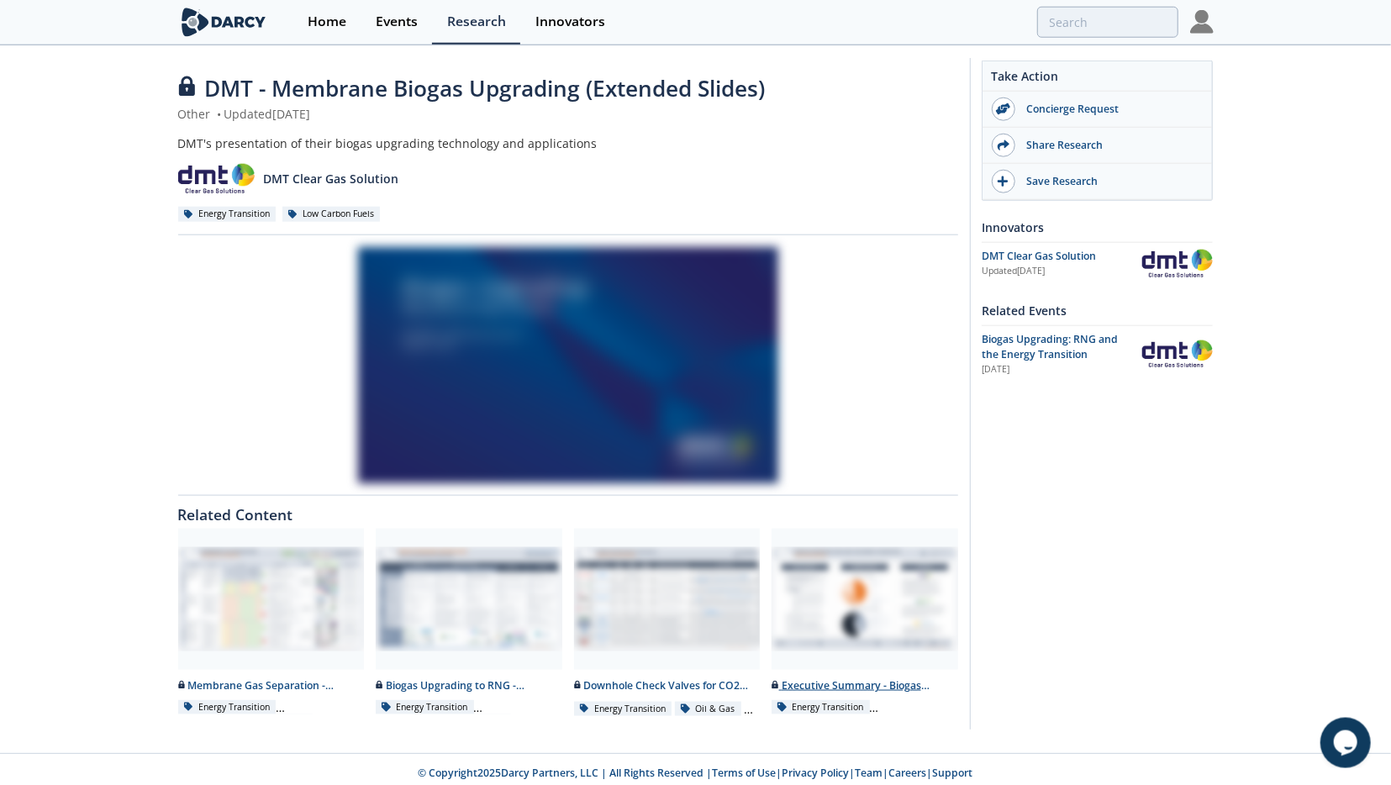
scroll to position [11, 0]
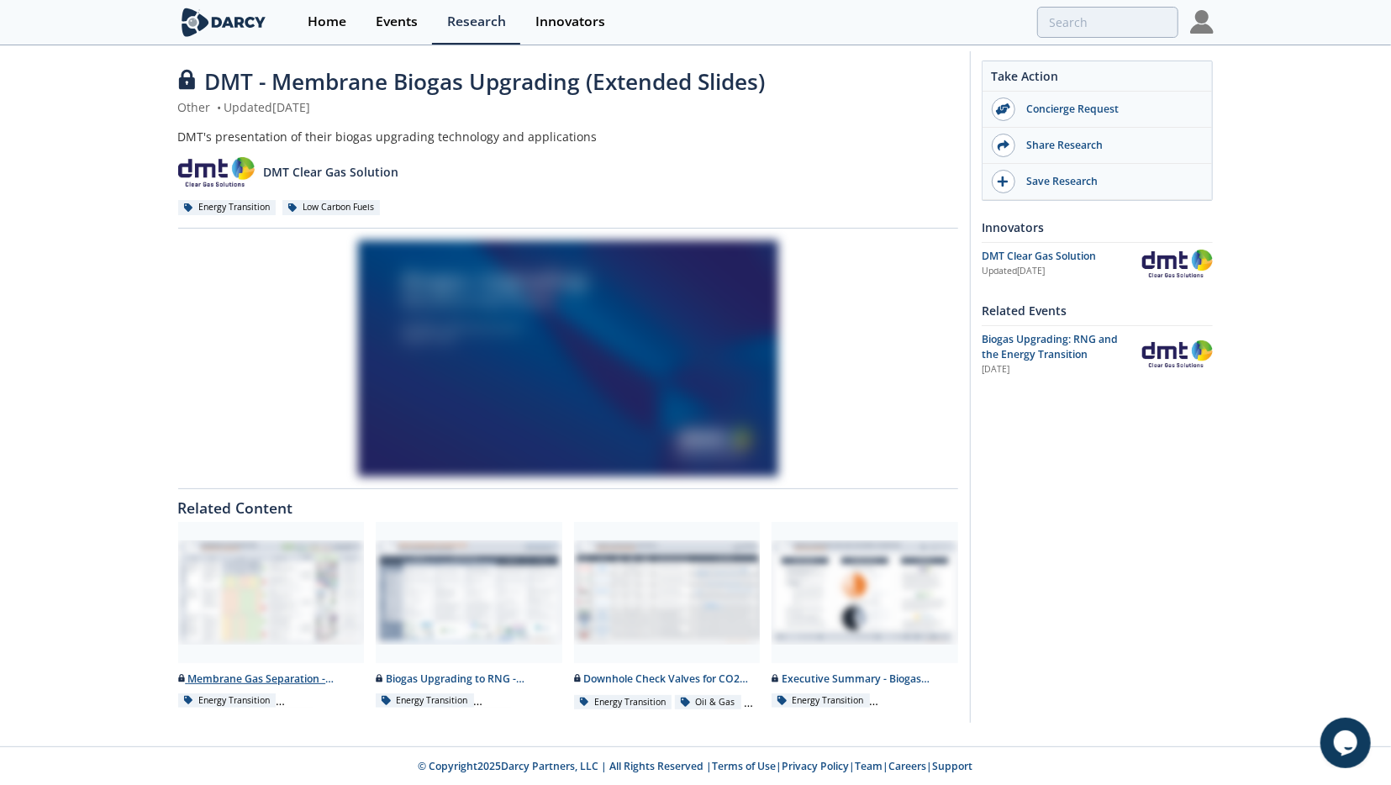
click at [278, 679] on div "Membrane Gas Separation - Technology Landscape" at bounding box center [271, 678] width 187 height 15
